Goal: Book appointment/travel/reservation

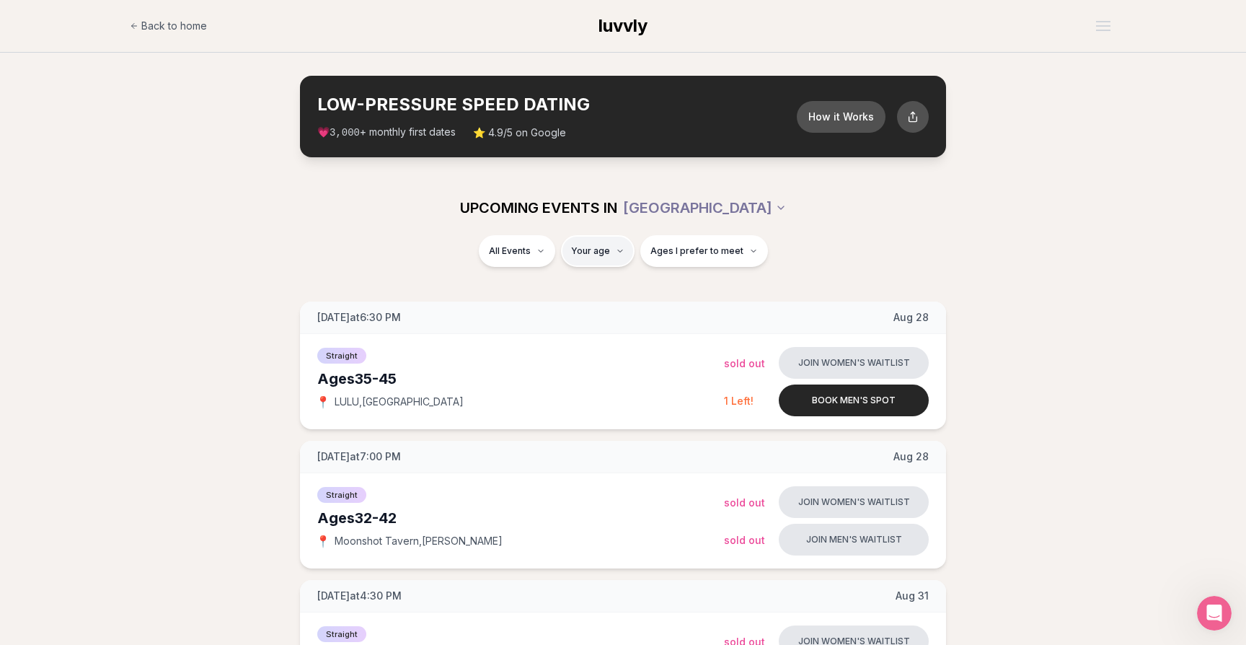
type input "**"
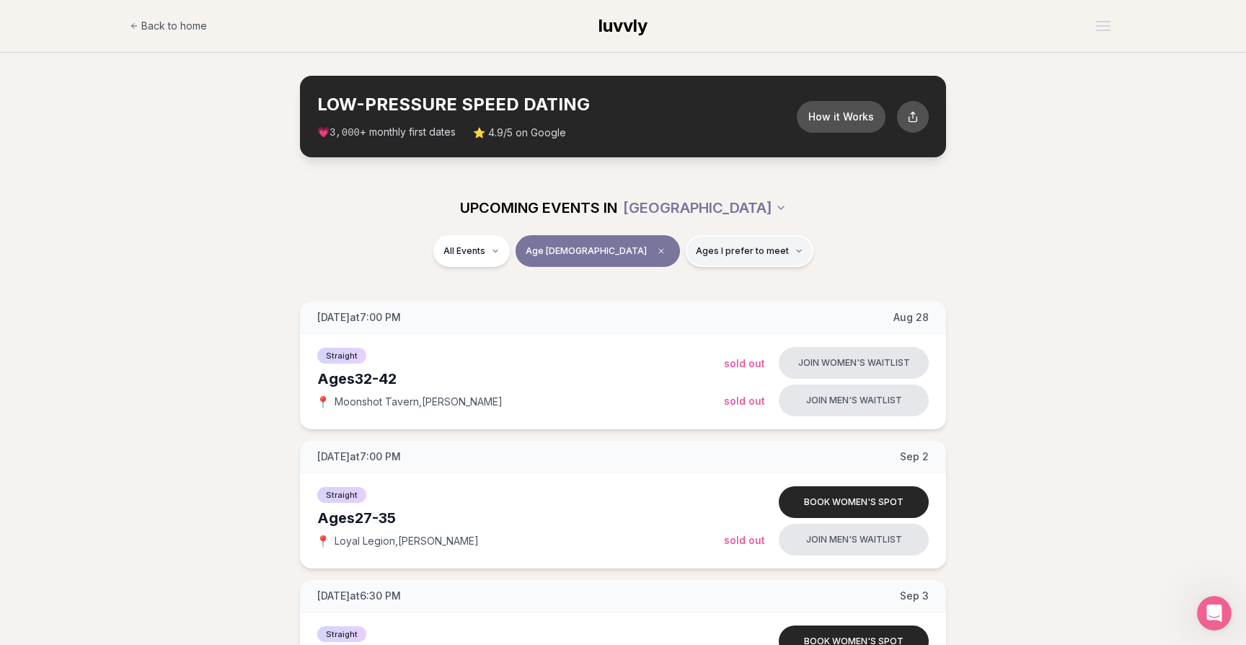
click at [733, 247] on span "Ages I prefer to meet" at bounding box center [742, 251] width 93 height 12
click at [699, 303] on span "Around my age" at bounding box center [696, 306] width 73 height 14
click at [651, 303] on button "Around my age" at bounding box center [646, 307] width 12 height 12
click at [689, 322] on span "Older than me" at bounding box center [693, 327] width 67 height 14
click at [651, 322] on button "Older than me" at bounding box center [646, 327] width 12 height 12
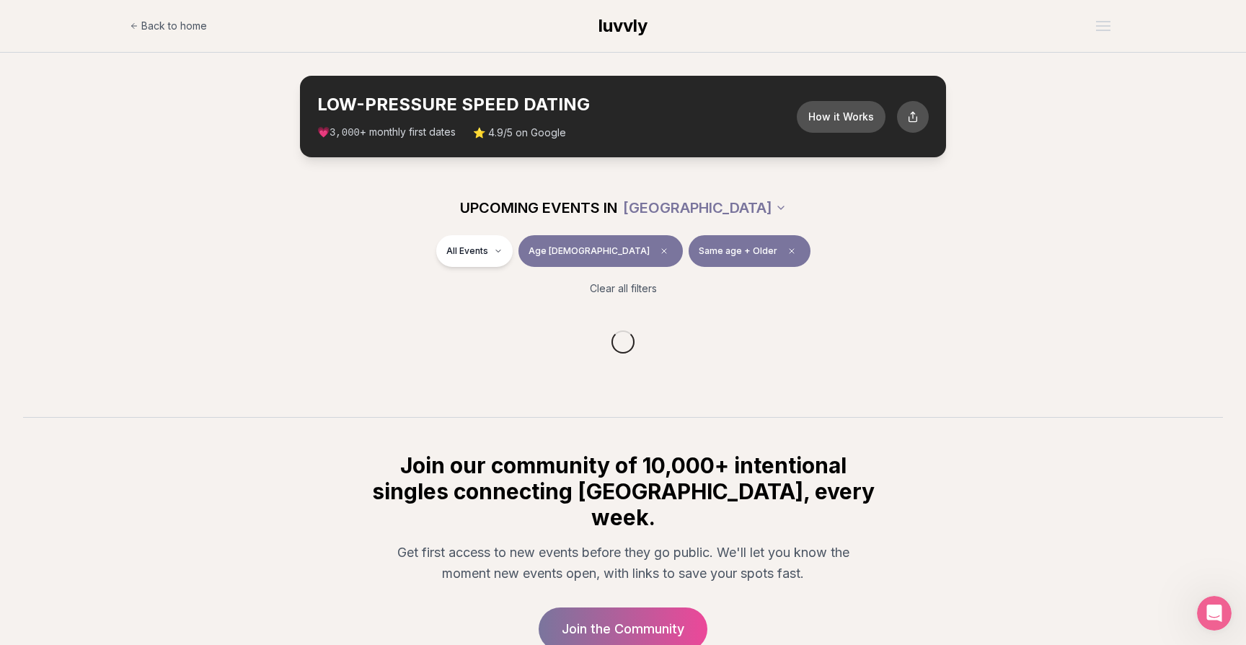
click at [901, 275] on div "All Events Age [DEMOGRAPHIC_DATA] Same age + Older Clear all filters" at bounding box center [623, 271] width 1246 height 72
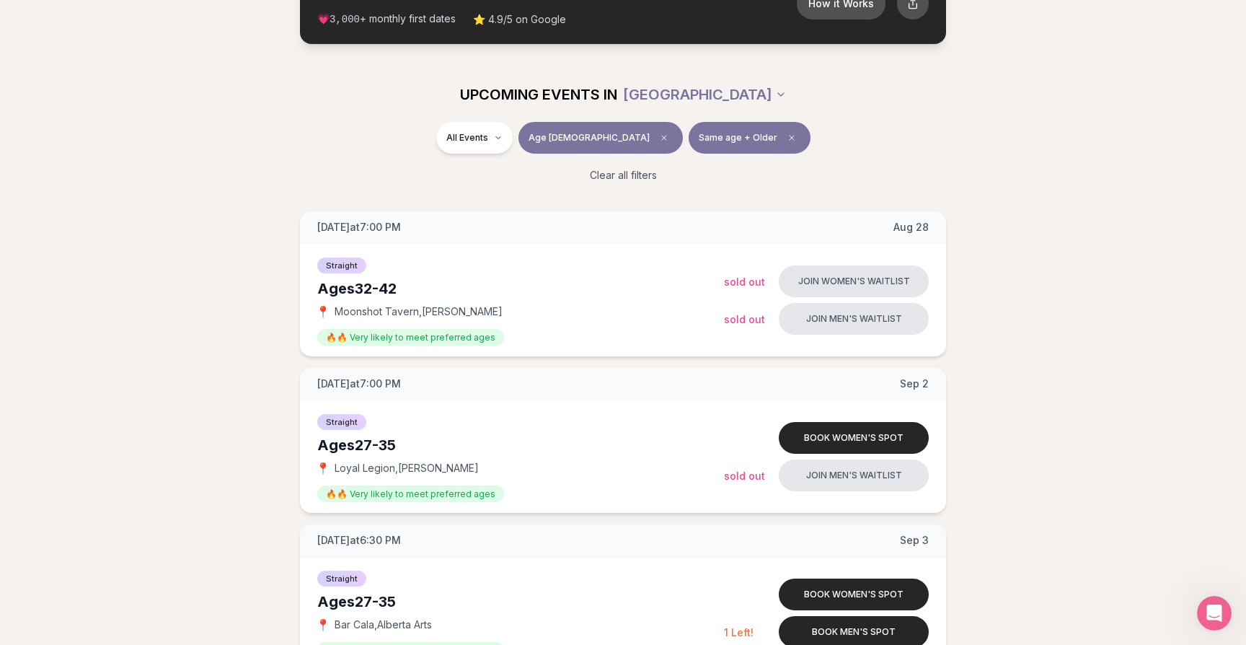
scroll to position [100, 0]
